Goal: Task Accomplishment & Management: Use online tool/utility

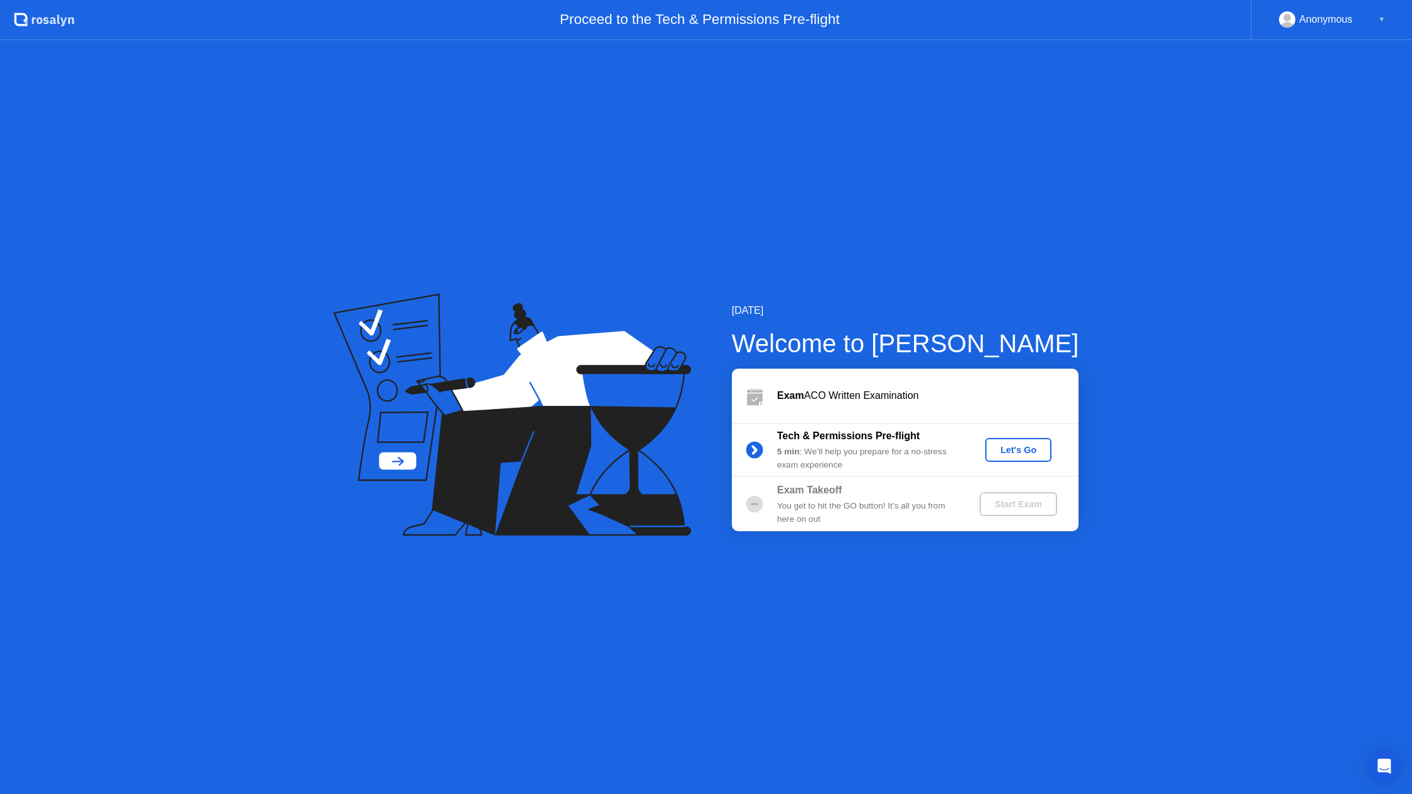
click at [1010, 453] on div "Let's Go" at bounding box center [1018, 450] width 56 height 10
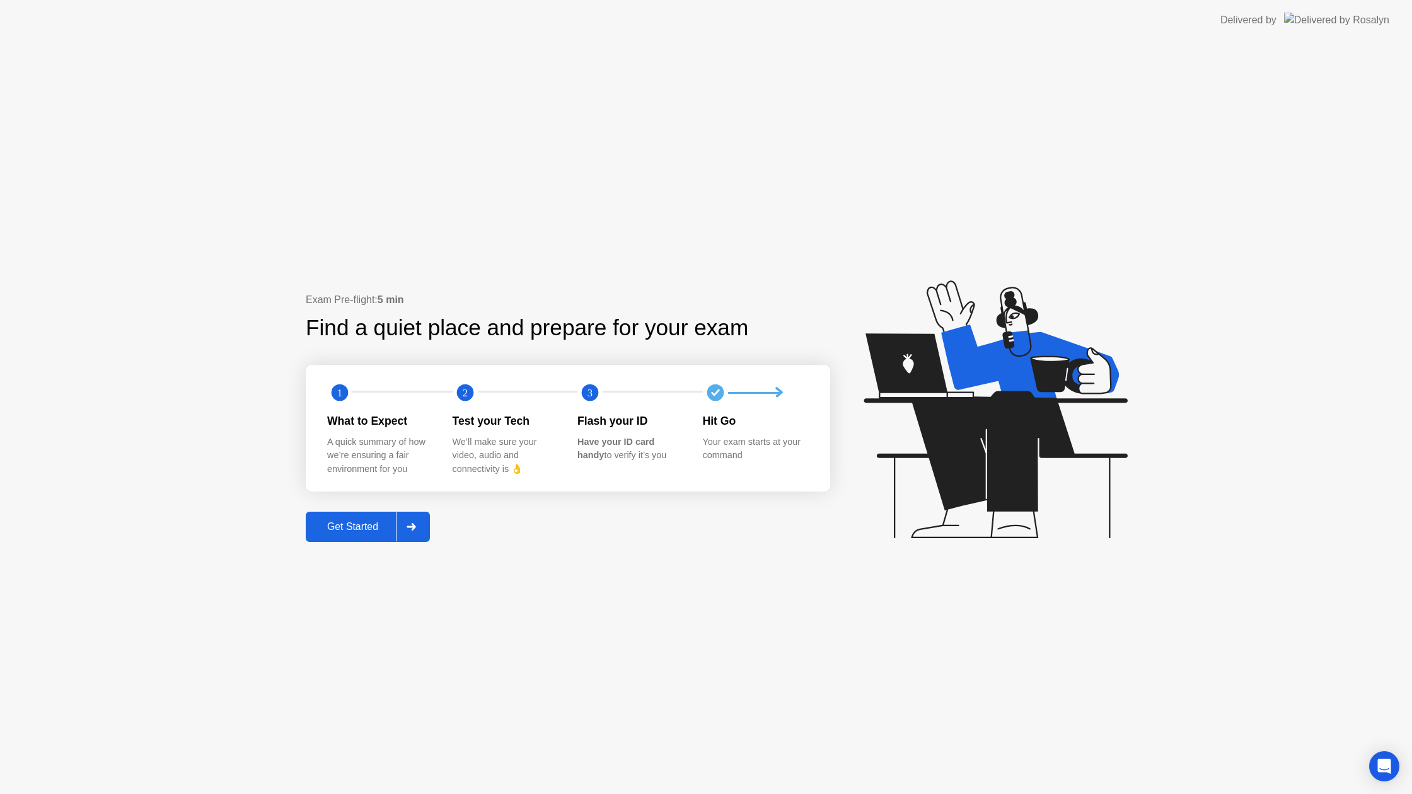
click at [381, 531] on div "Get Started" at bounding box center [352, 526] width 86 height 11
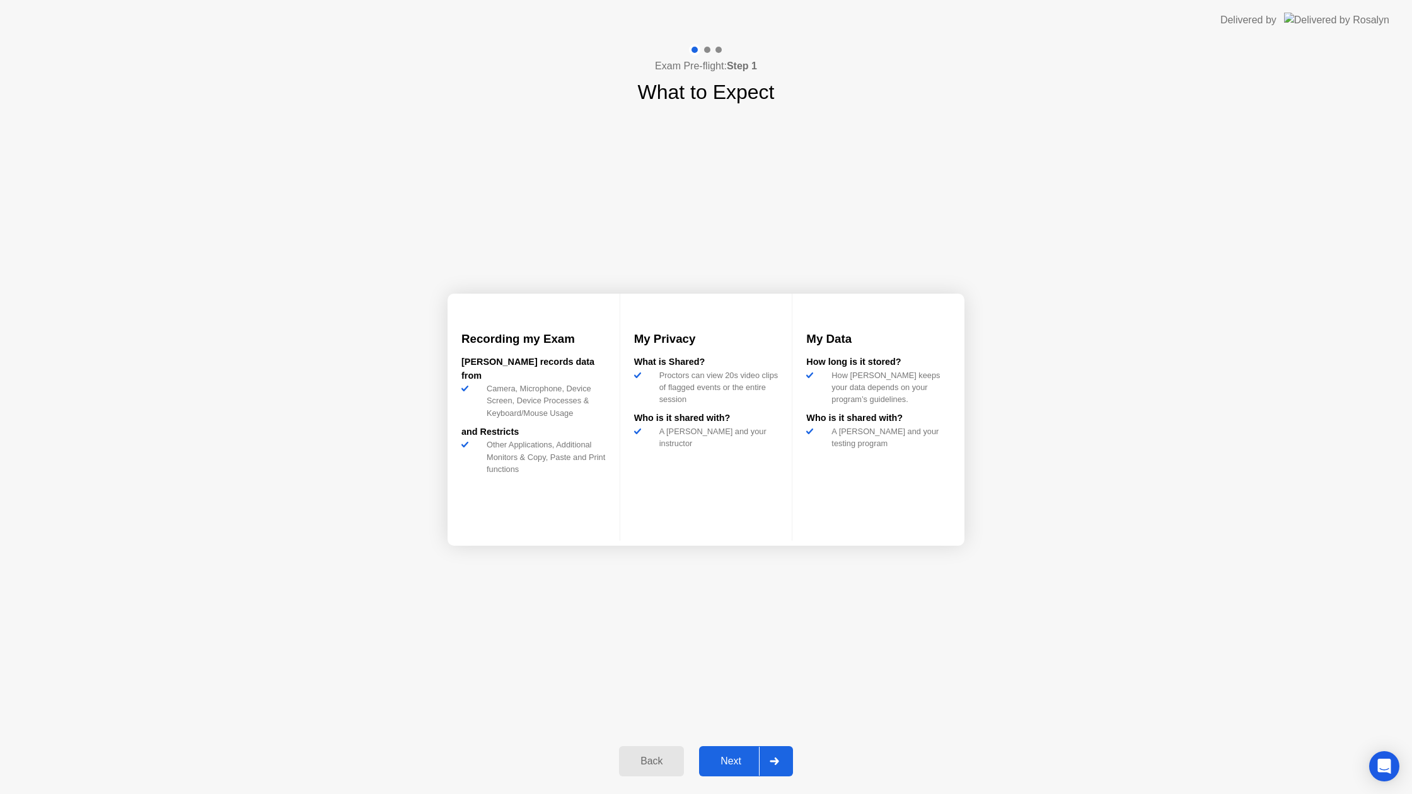
click at [709, 769] on button "Next" at bounding box center [746, 761] width 94 height 30
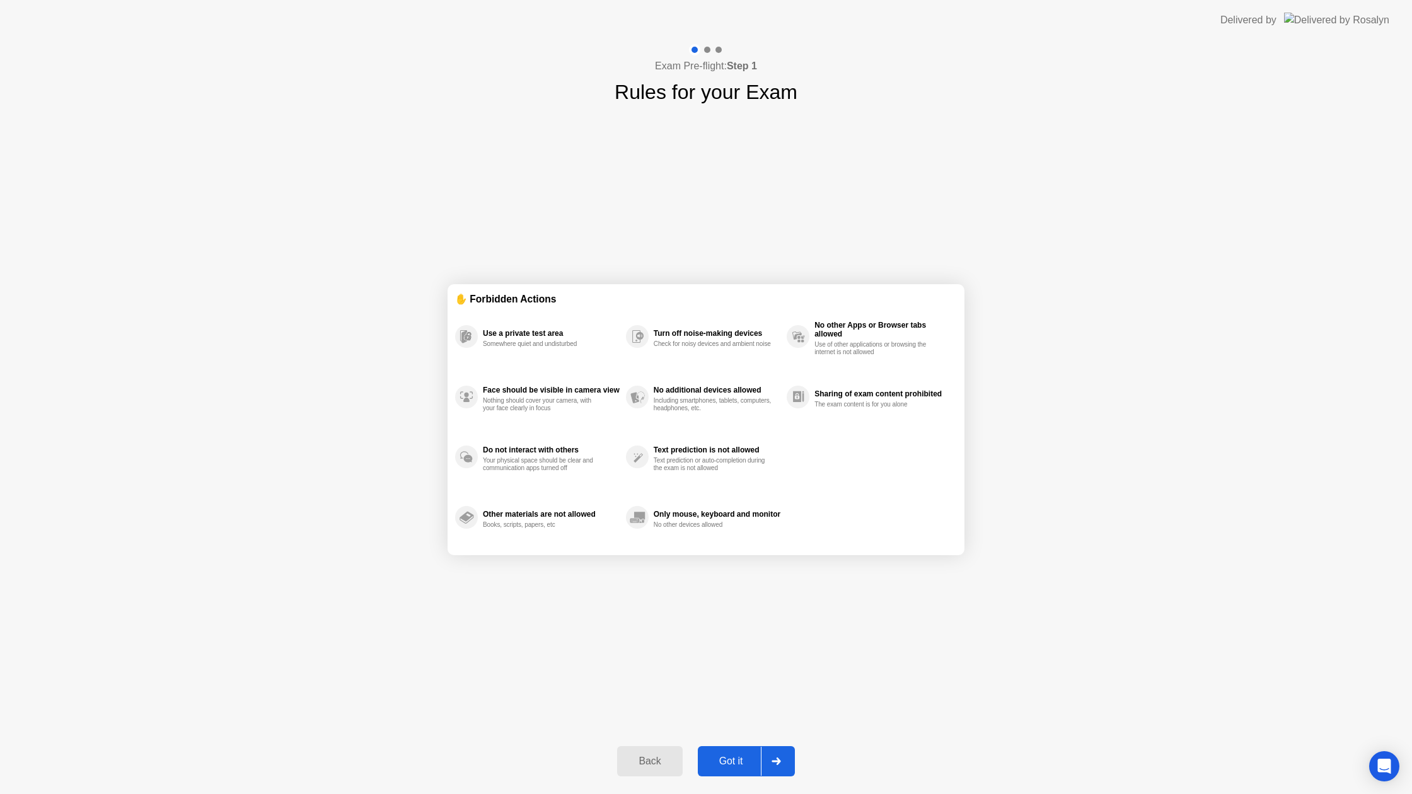
click at [707, 769] on button "Got it" at bounding box center [746, 761] width 97 height 30
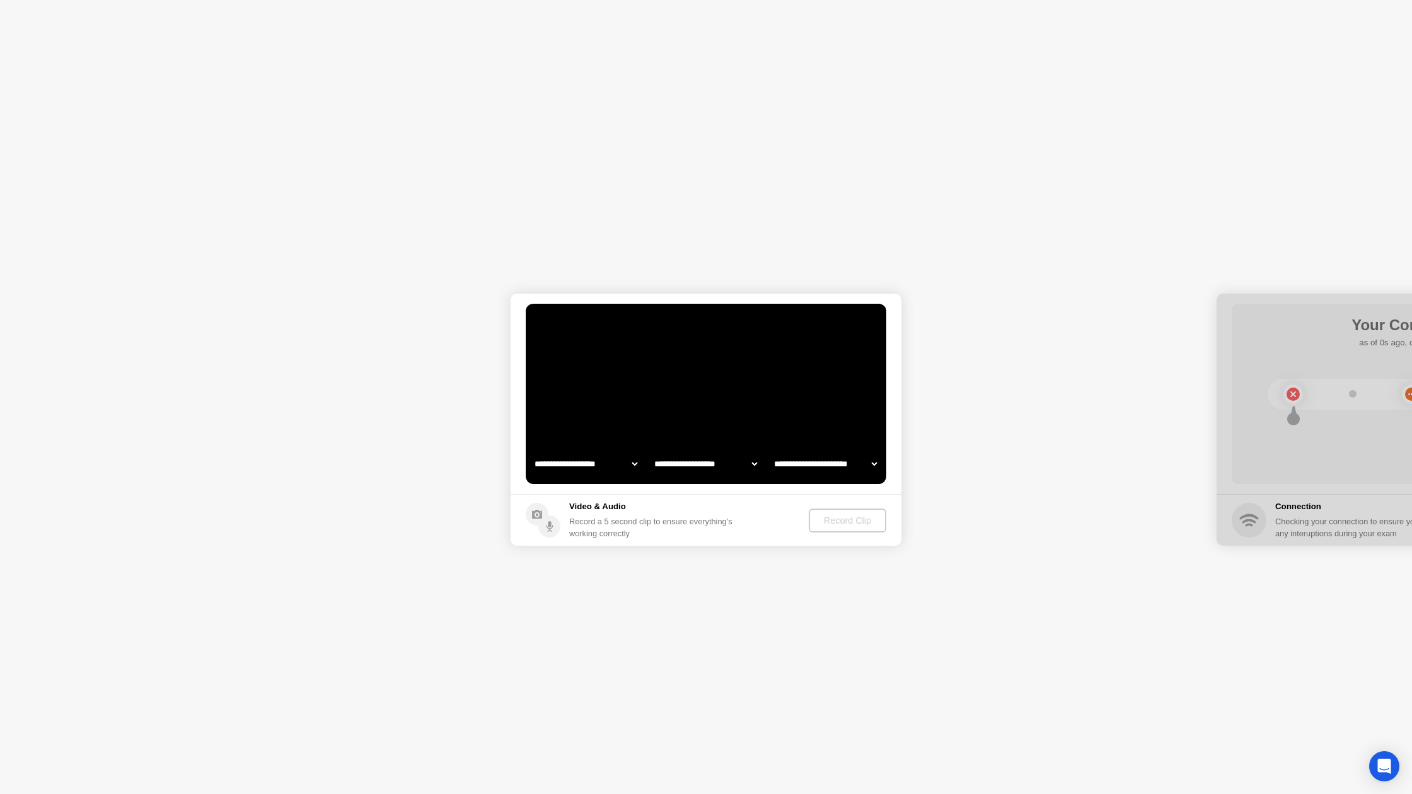
select select "**********"
select select "*******"
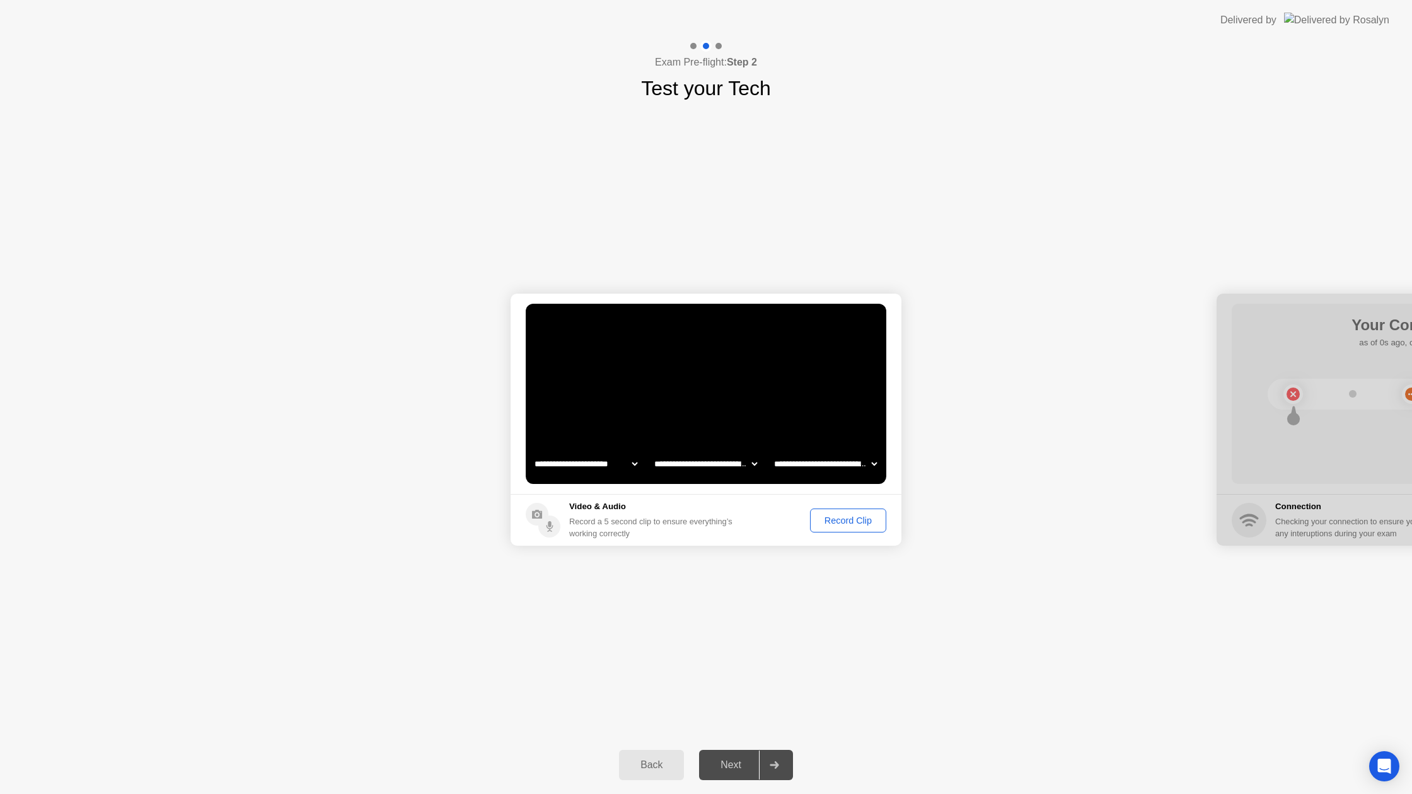
click at [732, 766] on div "Next" at bounding box center [731, 765] width 56 height 11
click at [824, 530] on button "Record Clip" at bounding box center [848, 521] width 76 height 24
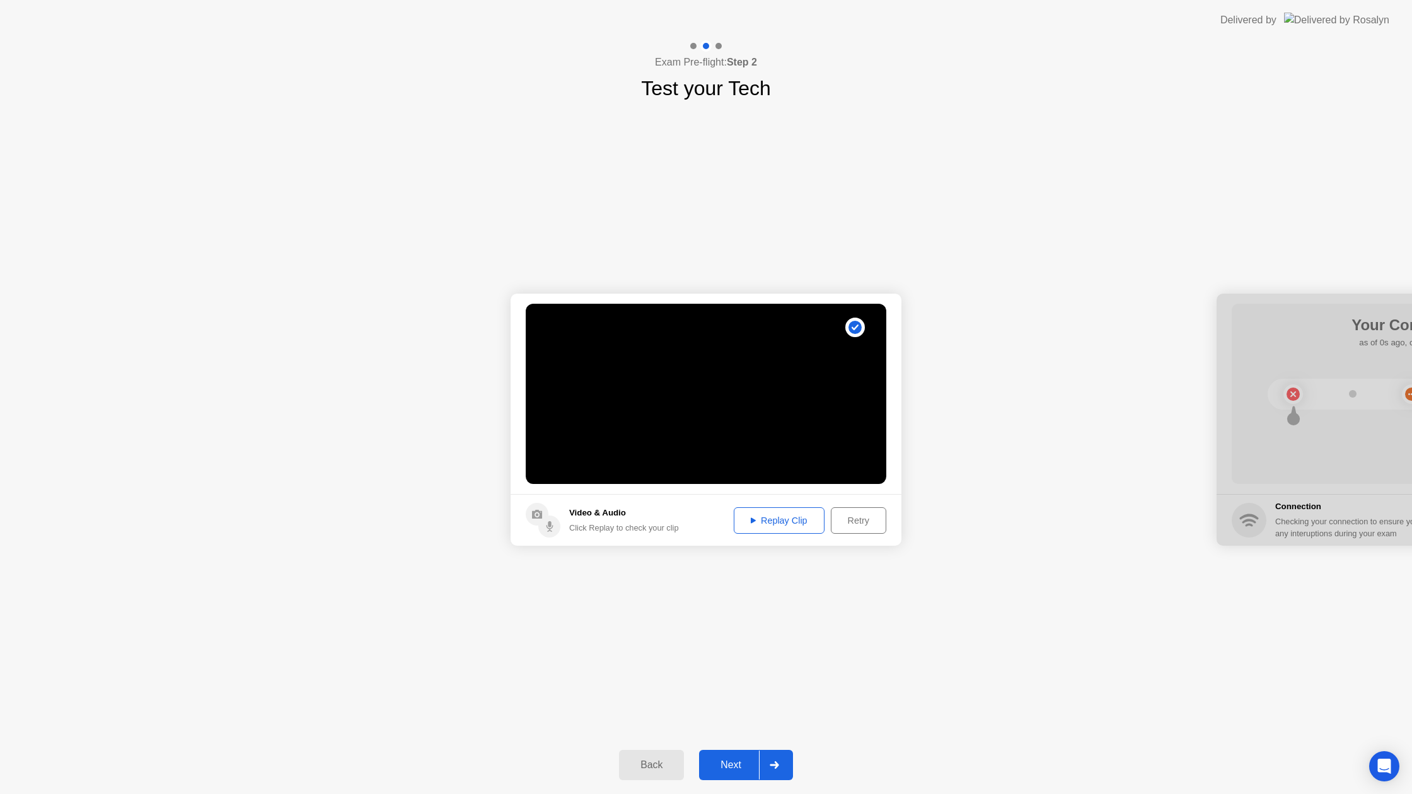
click at [727, 766] on div "Next" at bounding box center [731, 765] width 56 height 11
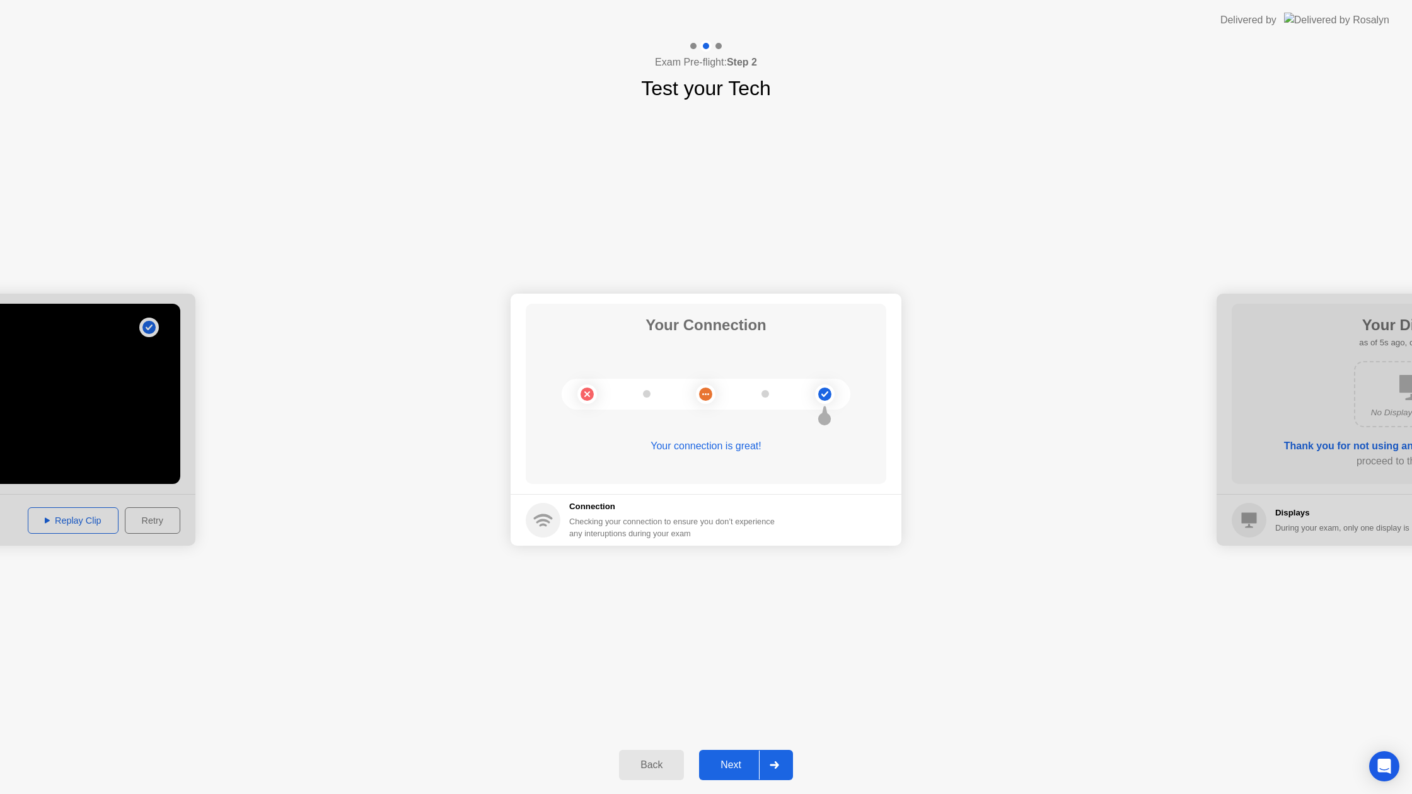
click at [727, 763] on div "Next" at bounding box center [731, 765] width 56 height 11
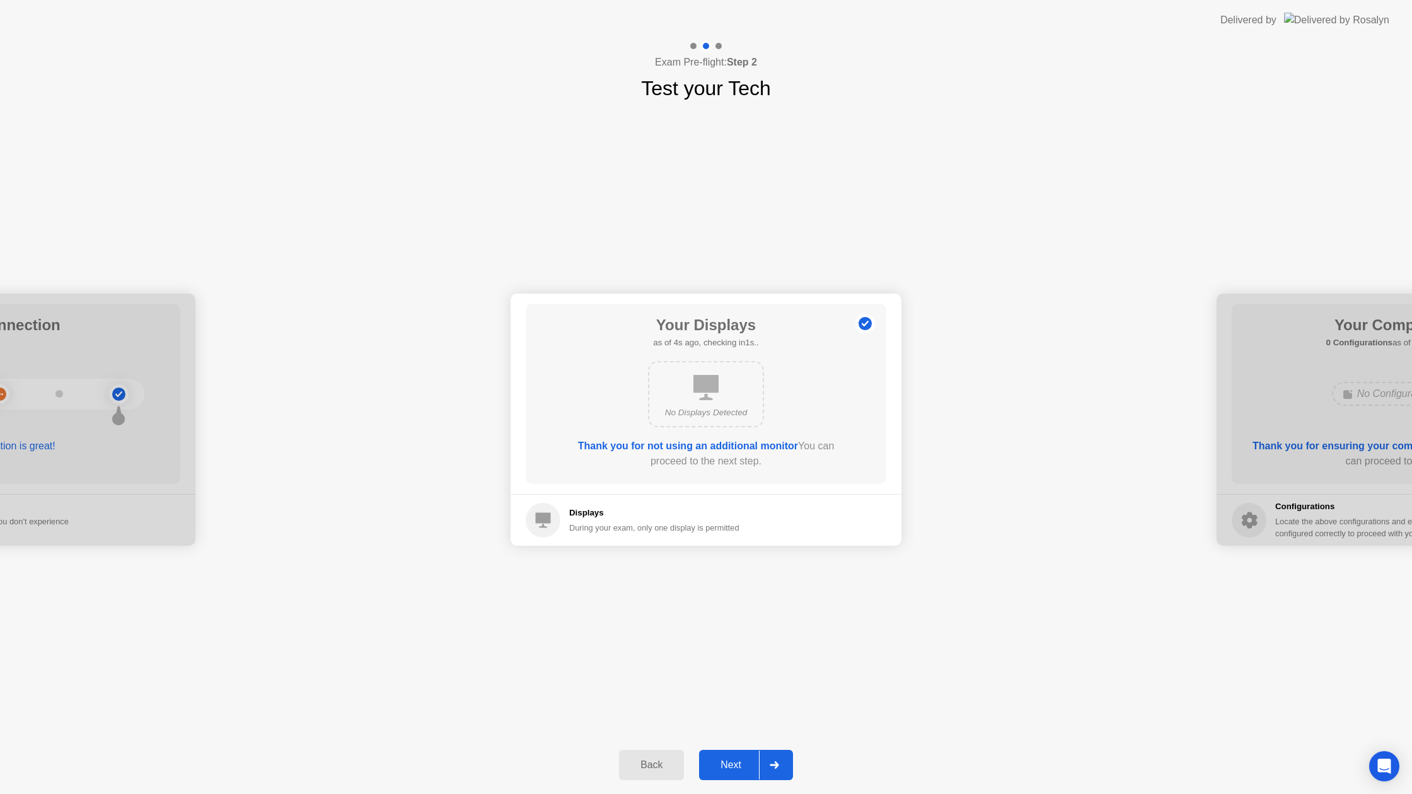
click at [733, 761] on div "Next" at bounding box center [731, 765] width 56 height 11
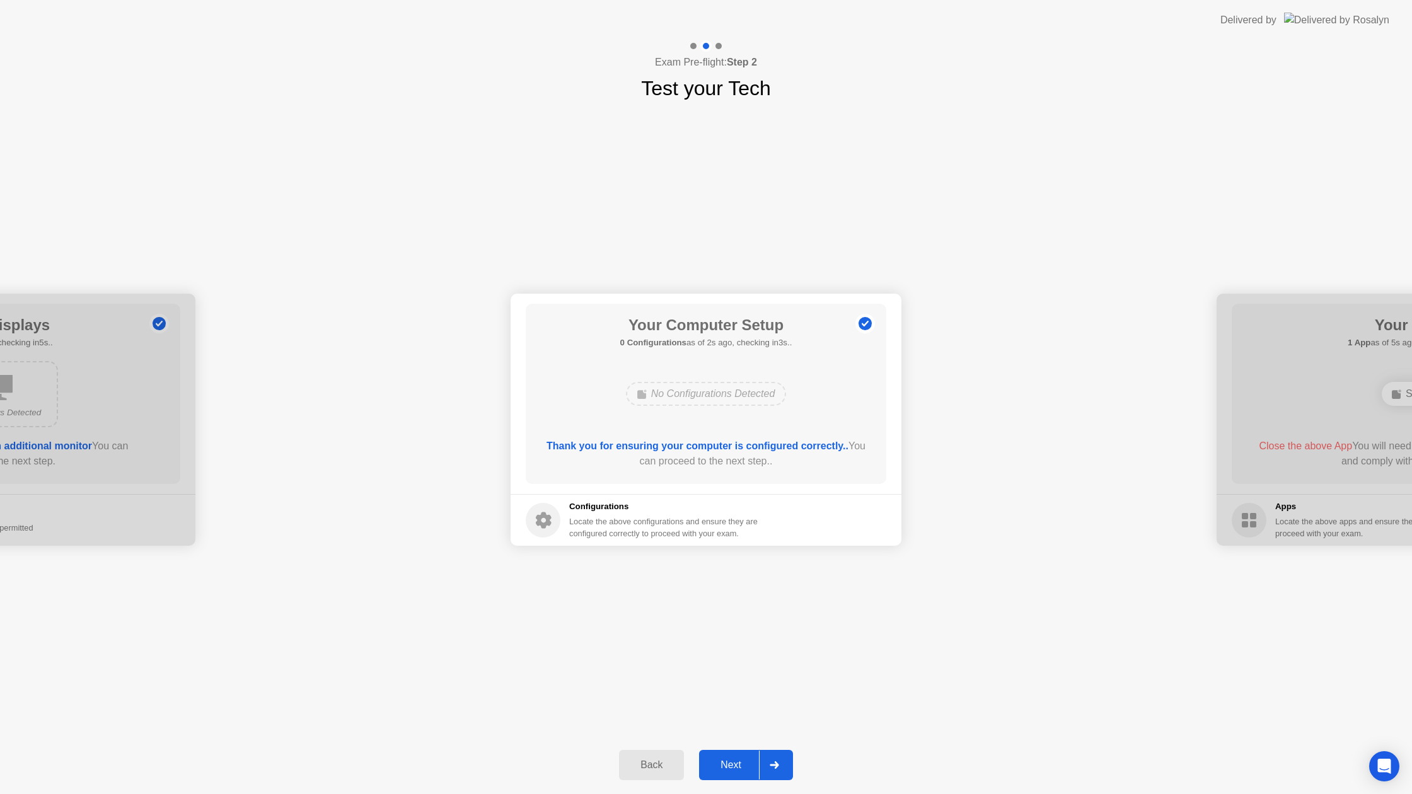
click at [734, 763] on div "Next" at bounding box center [731, 765] width 56 height 11
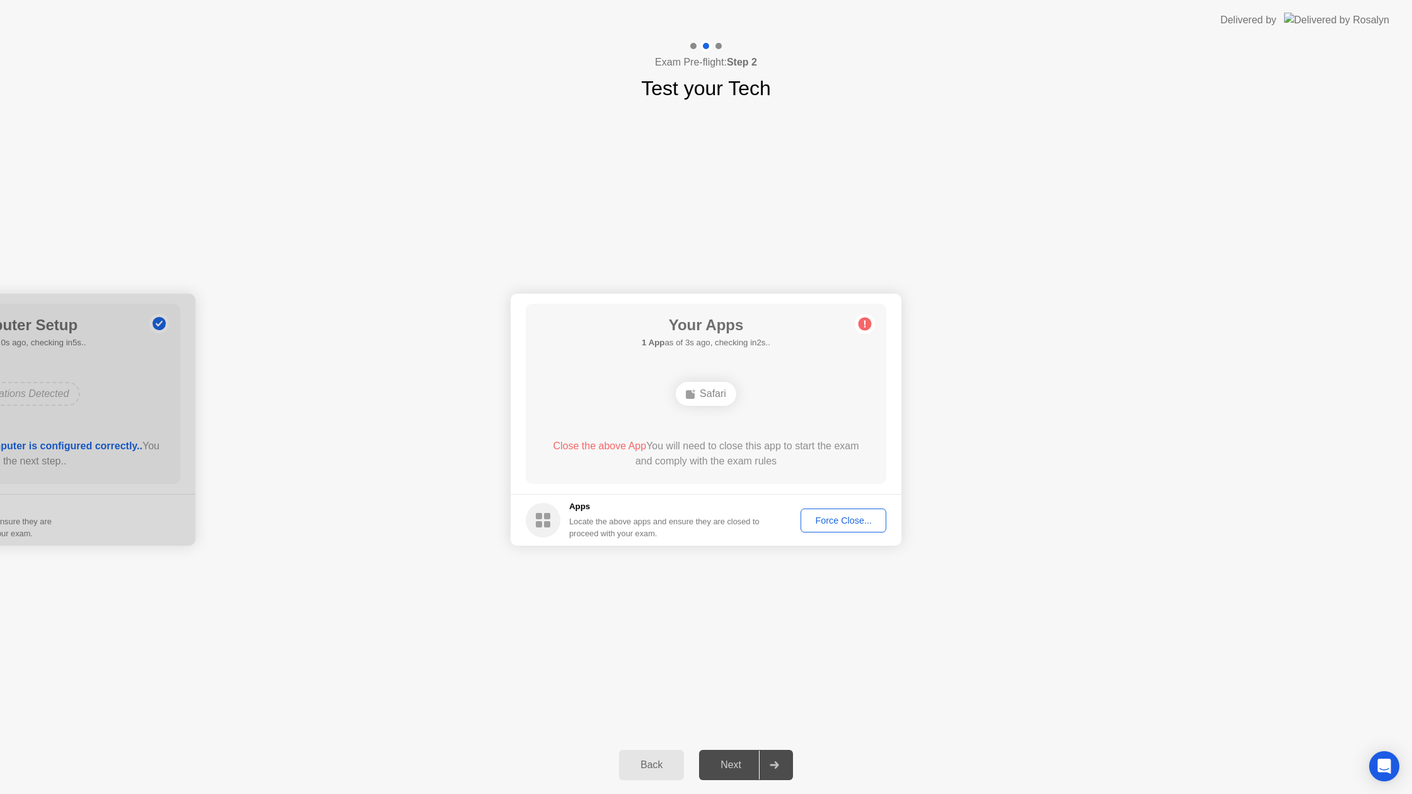
click at [814, 521] on div "Force Close..." at bounding box center [843, 521] width 77 height 10
click at [745, 760] on div "Next" at bounding box center [731, 765] width 56 height 11
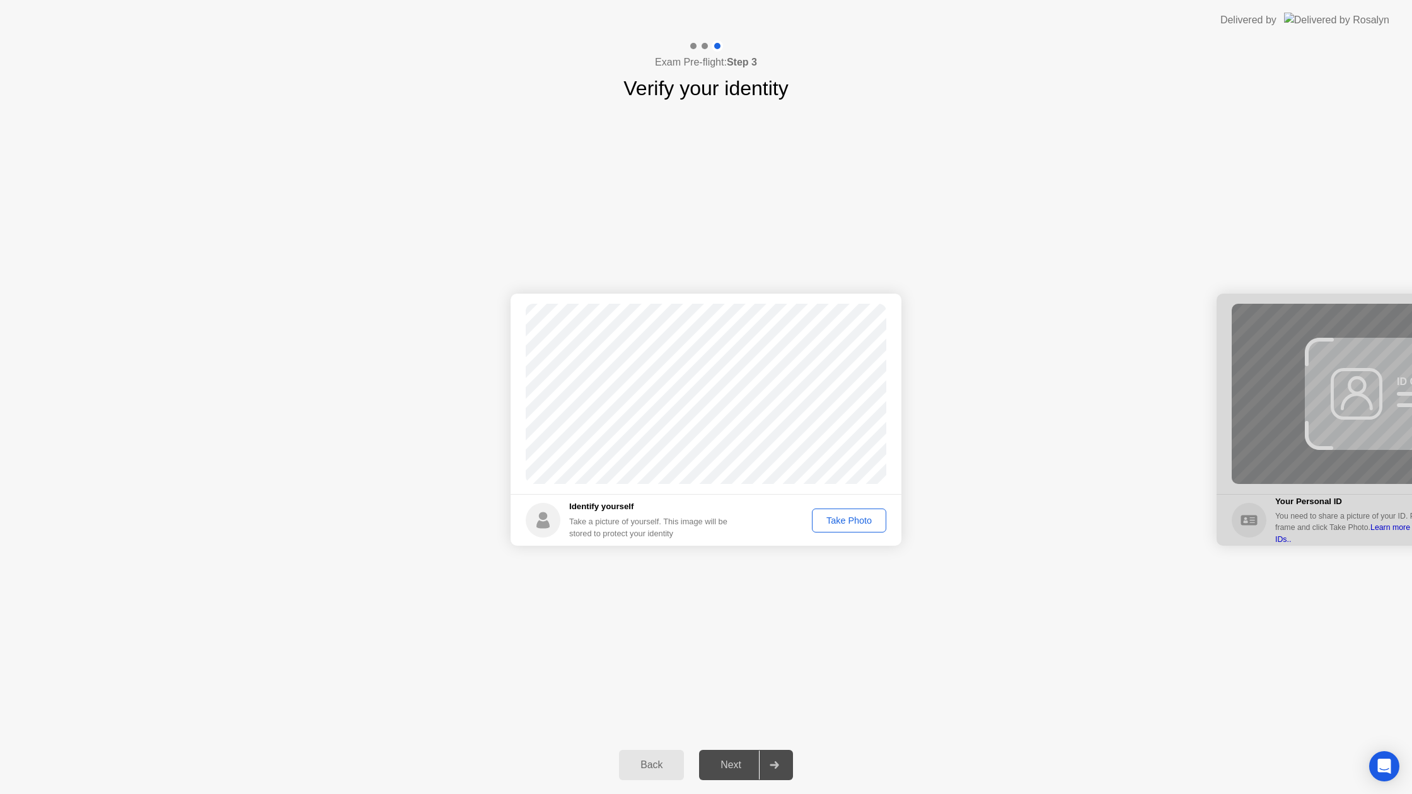
click at [836, 528] on button "Take Photo" at bounding box center [849, 521] width 74 height 24
click at [836, 528] on button "Retake" at bounding box center [857, 521] width 58 height 24
click at [836, 528] on button "Take Photo" at bounding box center [849, 521] width 74 height 24
click at [734, 760] on div "Next" at bounding box center [731, 765] width 56 height 11
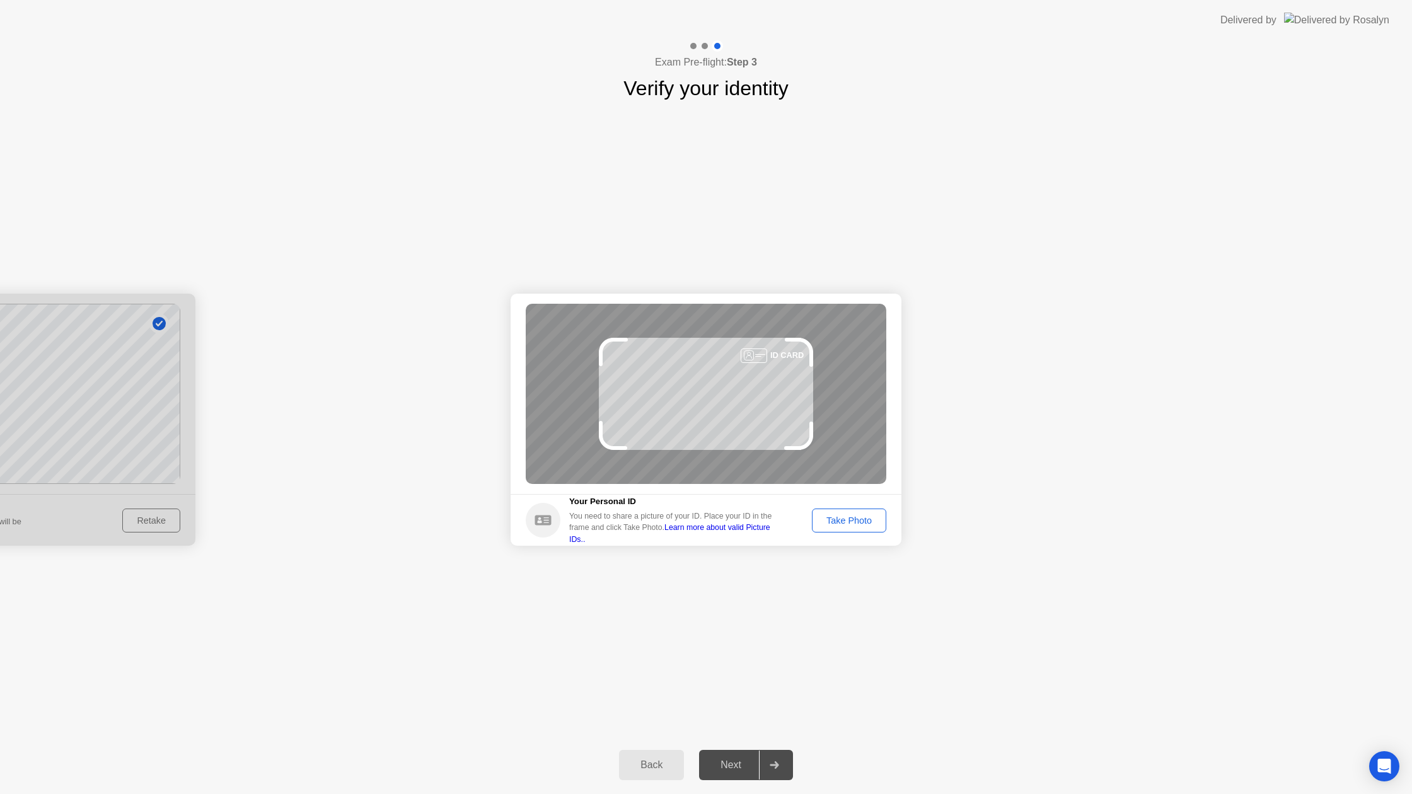
click at [872, 529] on button "Take Photo" at bounding box center [849, 521] width 74 height 24
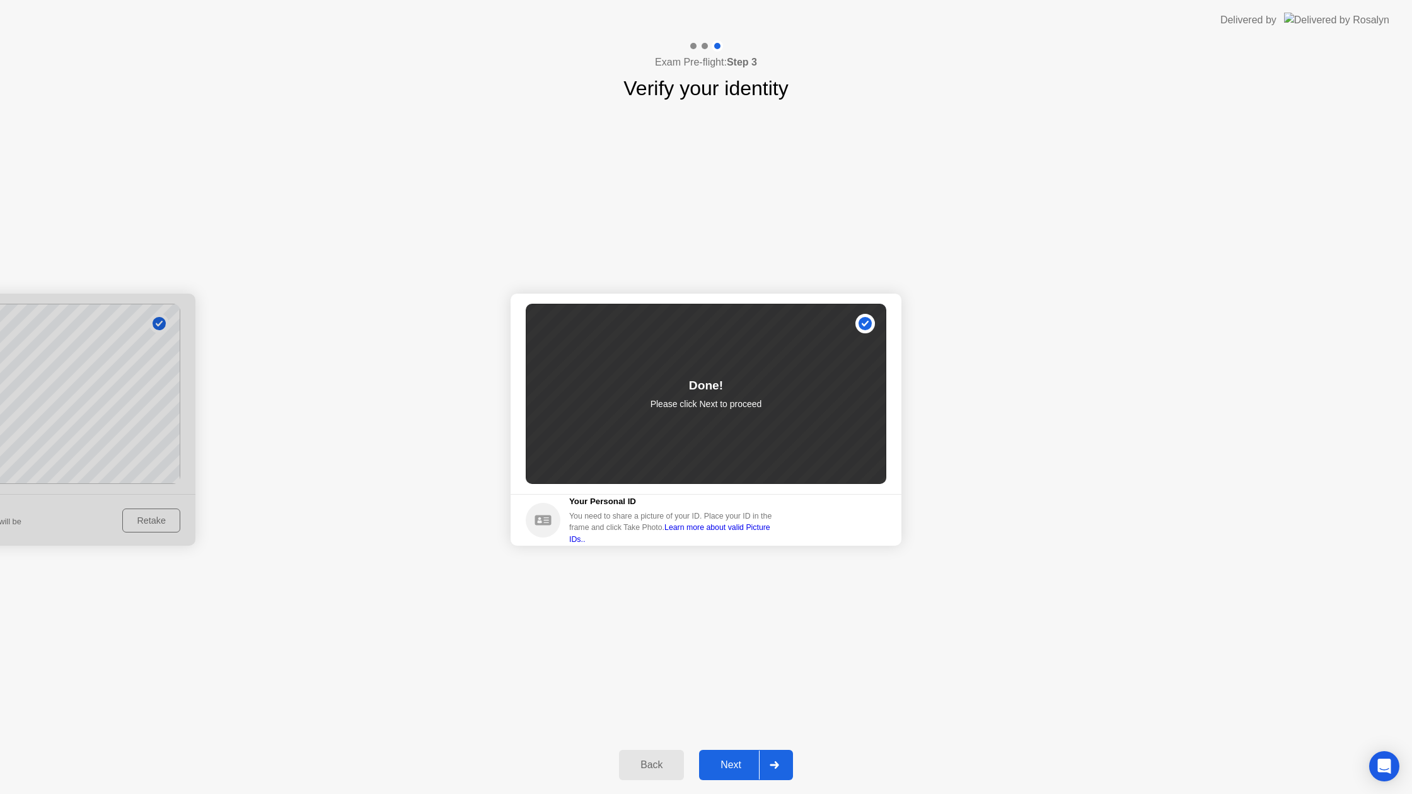
click at [742, 760] on div "Next" at bounding box center [731, 765] width 56 height 11
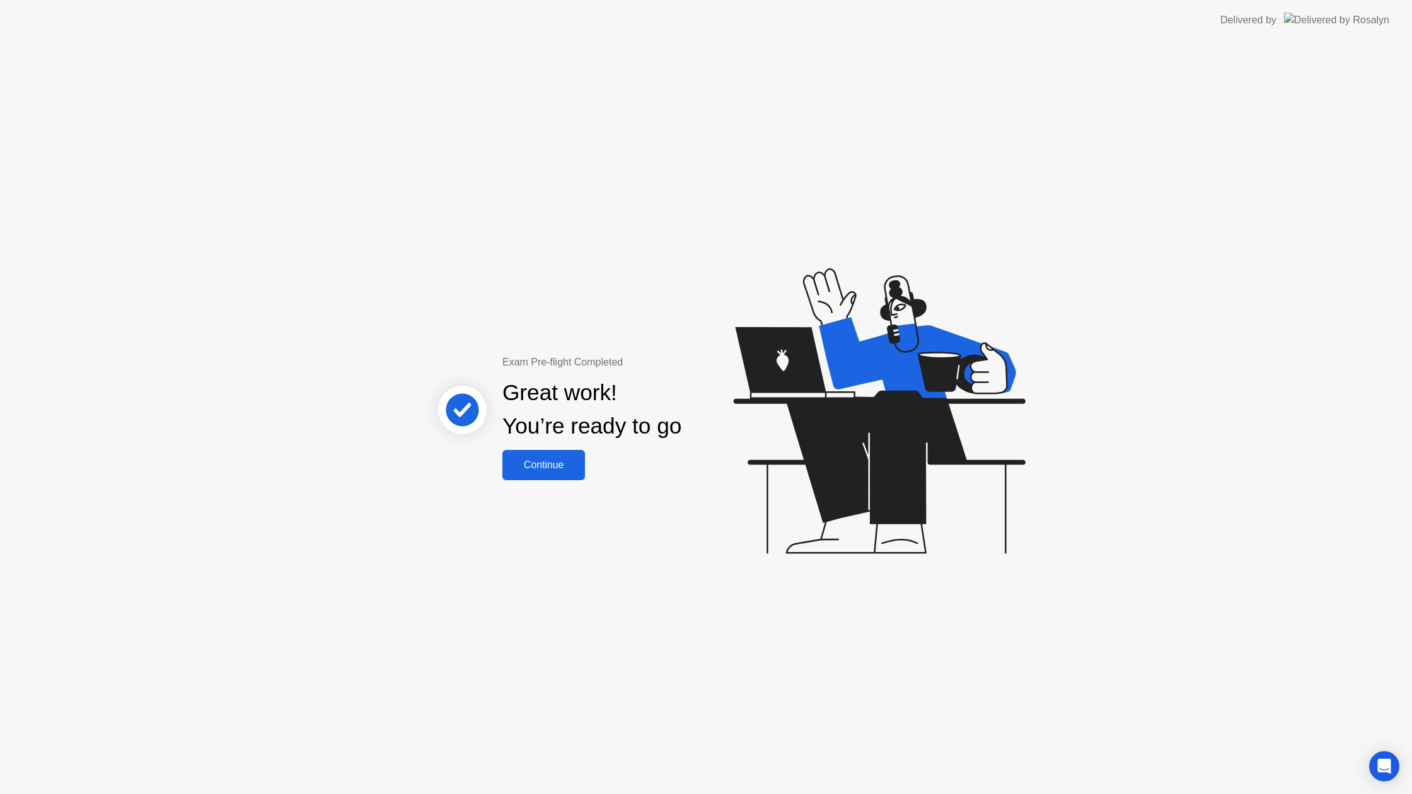
click at [564, 470] on div "Continue" at bounding box center [543, 465] width 75 height 11
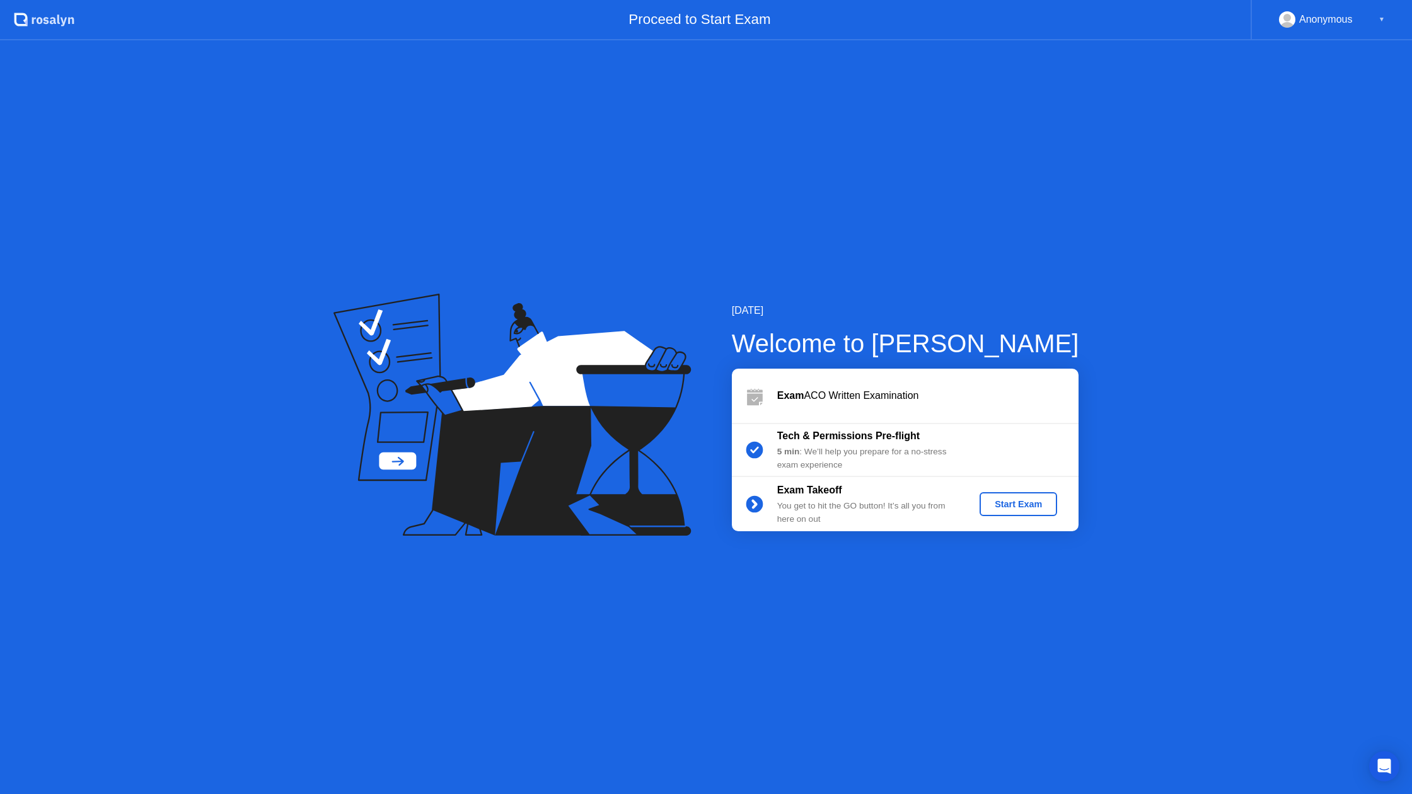
click at [1017, 509] on div "Start Exam" at bounding box center [1018, 504] width 67 height 10
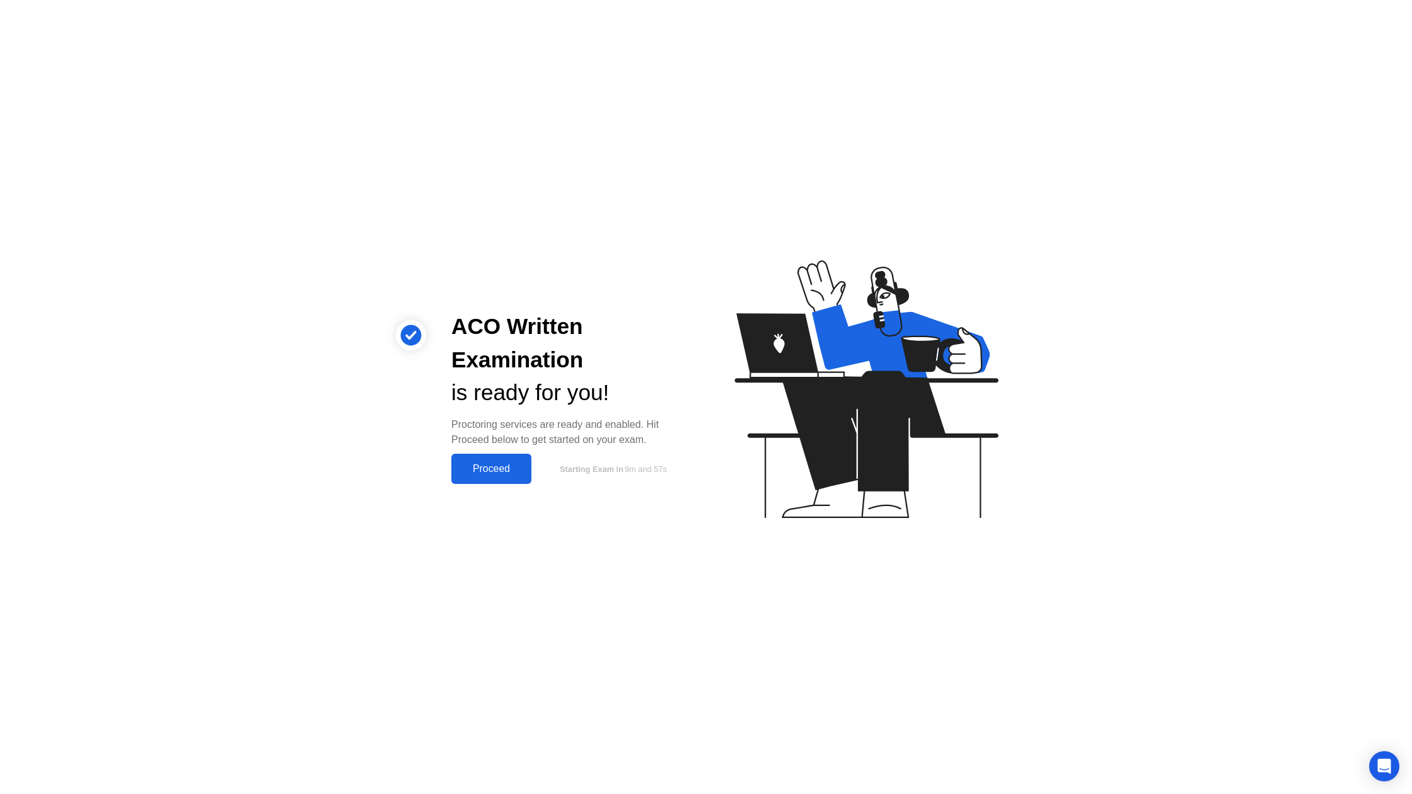
click at [508, 475] on div "Proceed" at bounding box center [491, 468] width 72 height 11
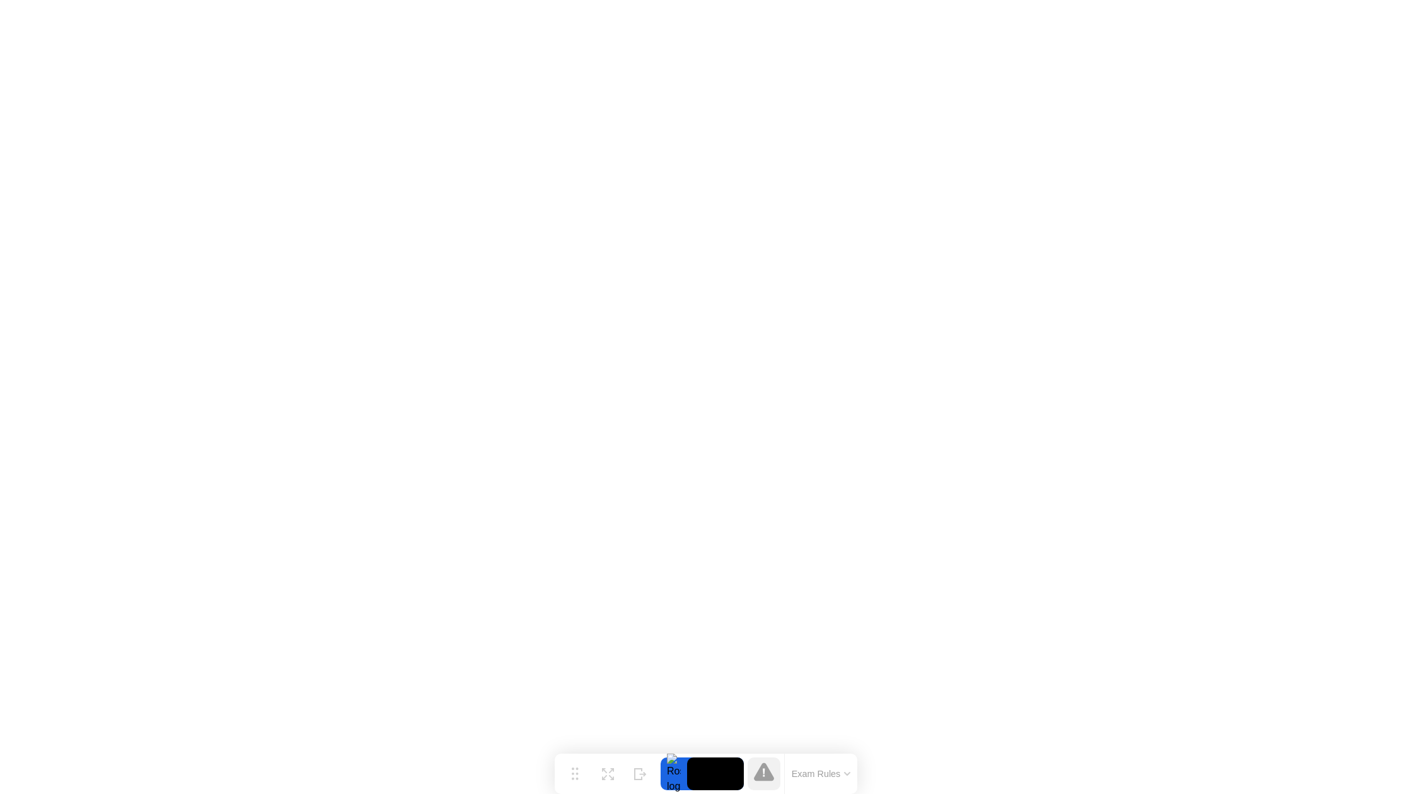
click at [834, 774] on button "Exam Rules" at bounding box center [821, 773] width 67 height 11
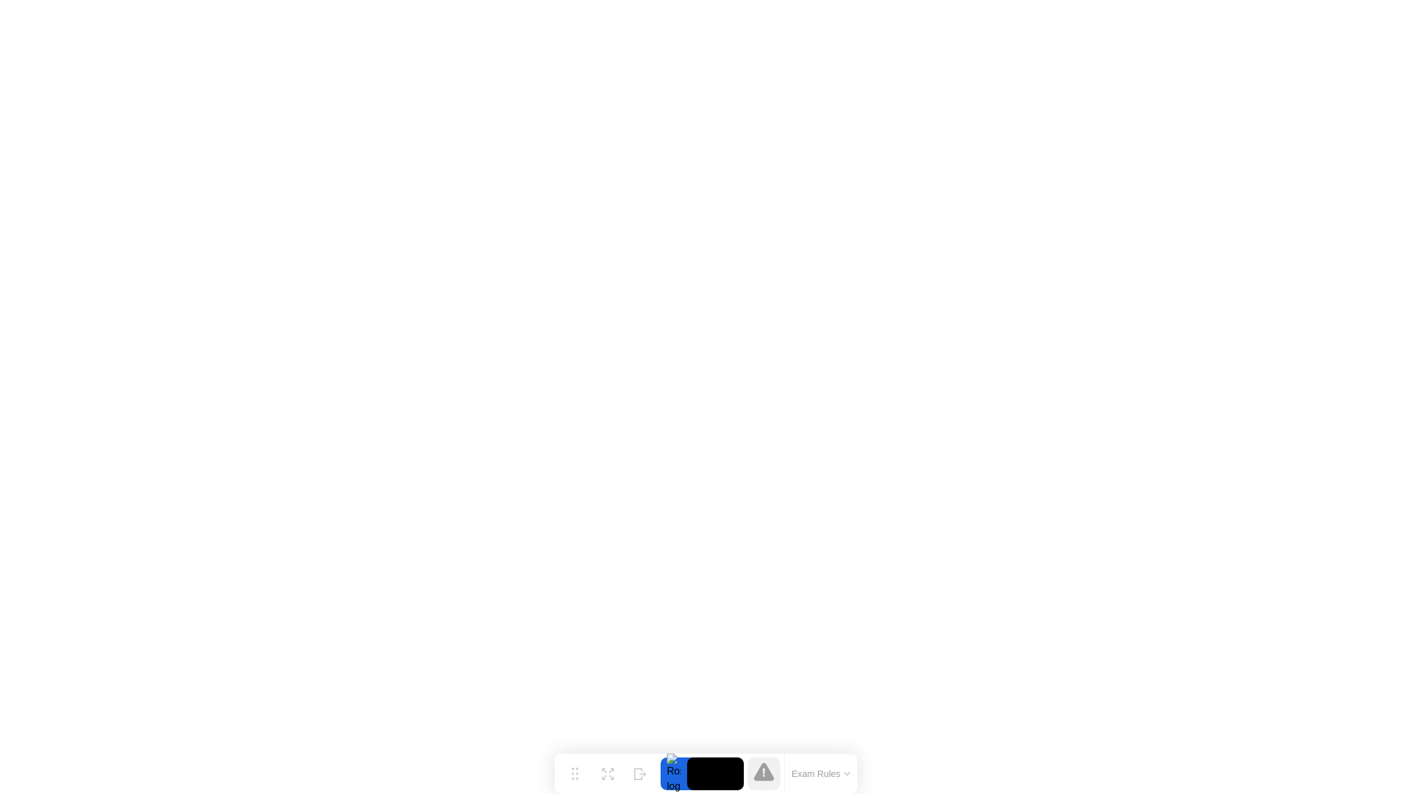
click at [824, 778] on button "Exam Rules" at bounding box center [821, 773] width 67 height 11
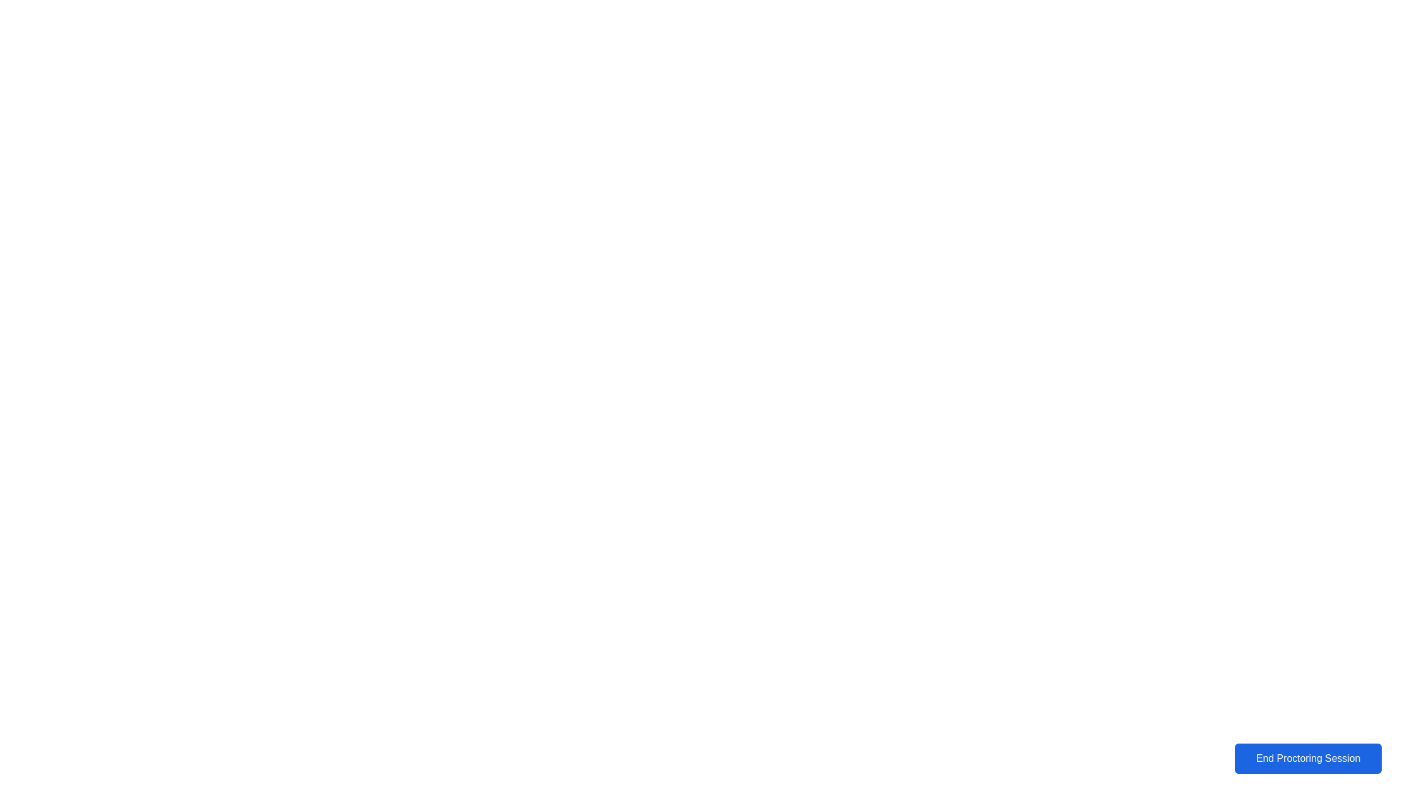
click at [1349, 763] on div "End Proctoring Session" at bounding box center [1307, 759] width 151 height 13
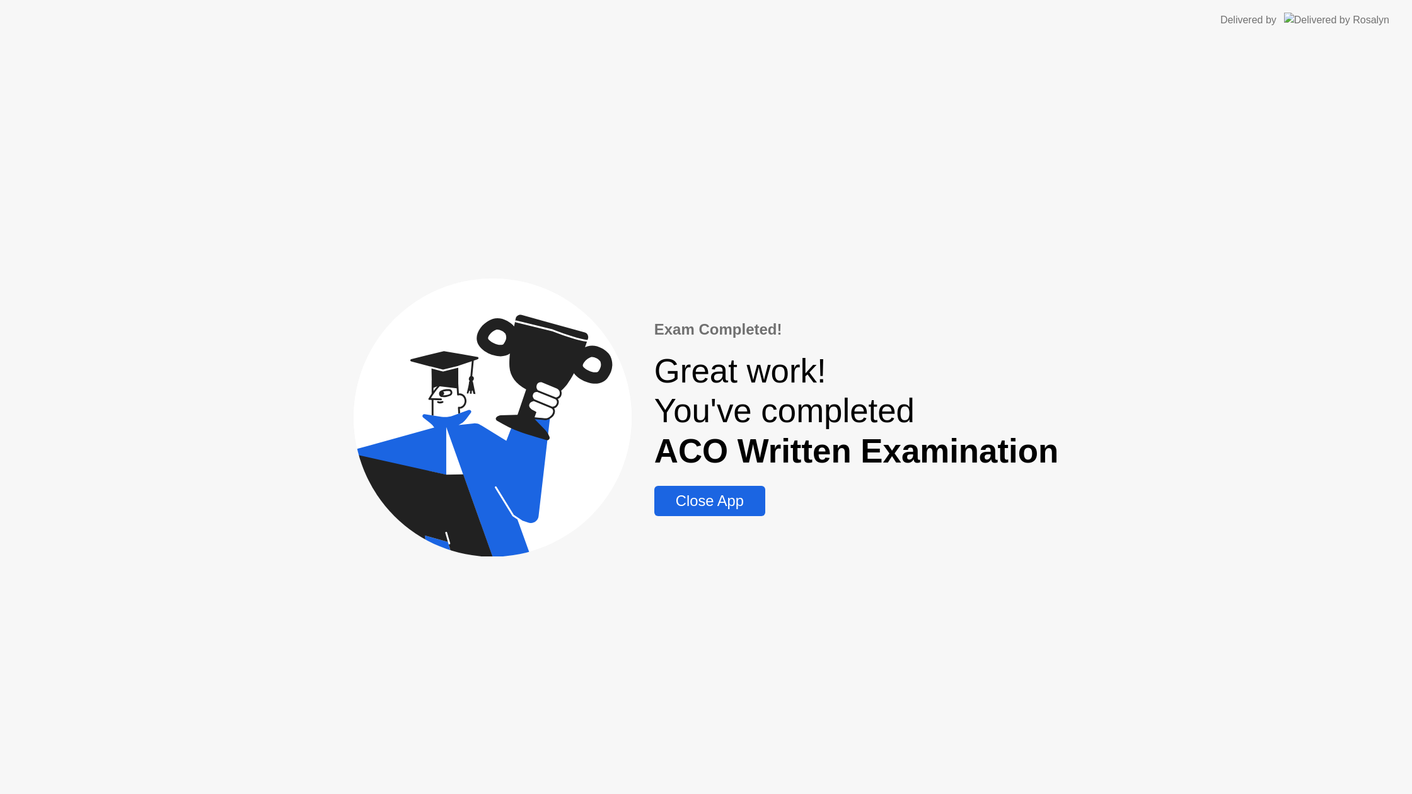
click at [670, 510] on div "Close App" at bounding box center [709, 501] width 103 height 18
